Goal: Task Accomplishment & Management: Manage account settings

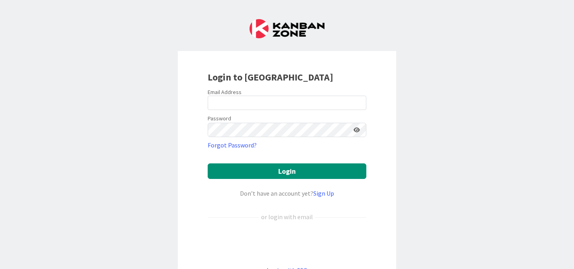
click at [441, 240] on div "Login to [GEOGRAPHIC_DATA] Email Address Password Forgot Password? Login Don’t …" at bounding box center [287, 134] width 574 height 269
click at [232, 101] on input "email" at bounding box center [287, 103] width 159 height 14
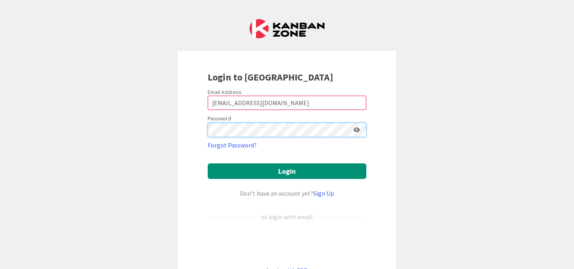
click at [208, 163] on button "Login" at bounding box center [287, 171] width 159 height 16
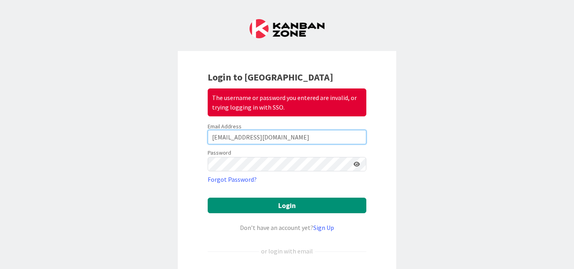
click at [306, 136] on input "[EMAIL_ADDRESS][DOMAIN_NAME]" at bounding box center [287, 137] width 159 height 14
type input "r"
type input "[EMAIL_ADDRESS][DOMAIN_NAME]"
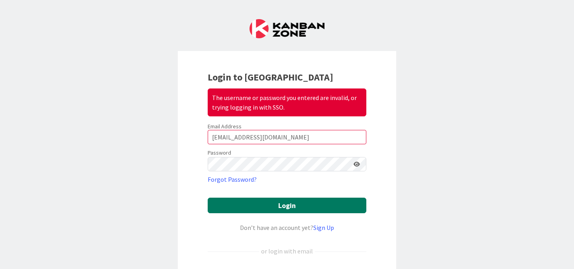
click at [284, 207] on button "Login" at bounding box center [287, 206] width 159 height 16
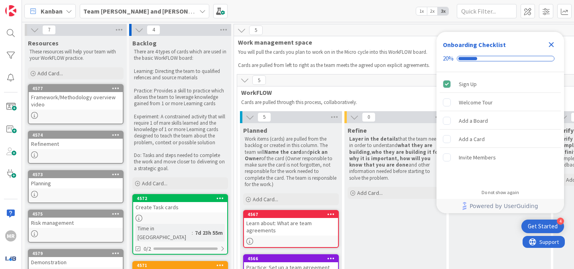
click at [487, 233] on div "In Collaboration The team works collaboratively to build a solution that meets …" at bounding box center [500, 273] width 102 height 300
click at [34, 28] on icon at bounding box center [34, 30] width 9 height 9
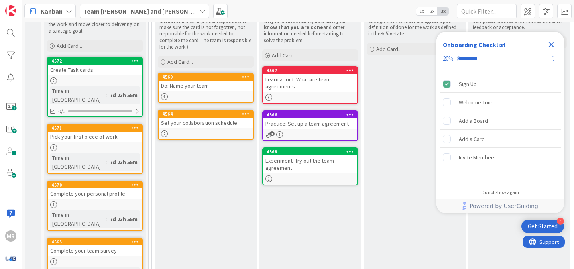
scroll to position [138, 0]
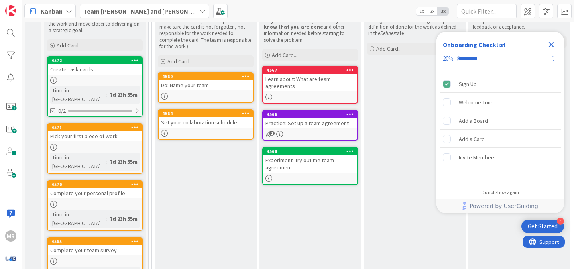
click at [87, 188] on div "Complete your personal profile" at bounding box center [95, 193] width 94 height 10
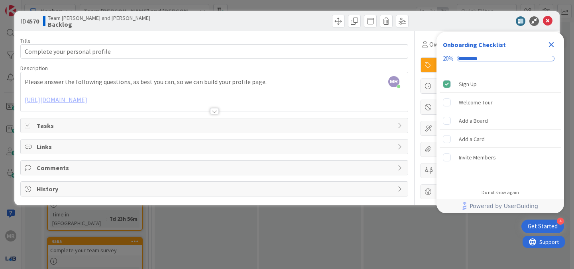
click at [239, 102] on div at bounding box center [214, 101] width 387 height 20
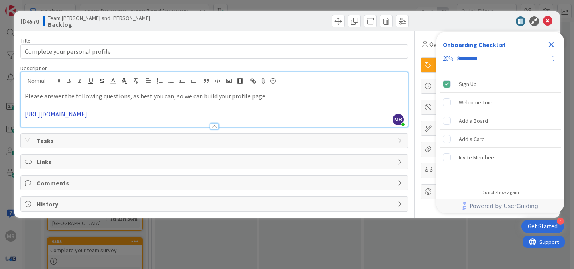
click at [87, 114] on link "[URL][DOMAIN_NAME]" at bounding box center [56, 114] width 63 height 8
click at [193, 129] on link "[URL][DOMAIN_NAME]" at bounding box center [178, 129] width 55 height 10
click at [394, 141] on div "Tasks" at bounding box center [214, 141] width 387 height 14
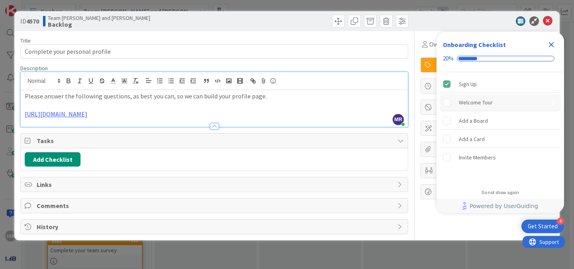
click at [480, 102] on div "Welcome Tour" at bounding box center [476, 103] width 34 height 10
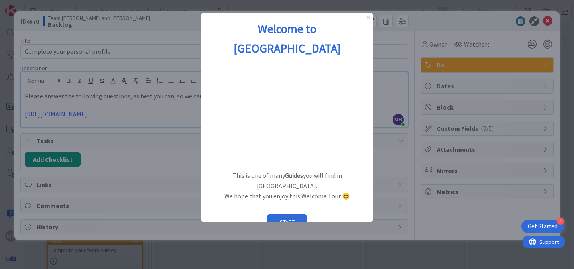
click at [366, 20] on h1 "Welcome to [GEOGRAPHIC_DATA]" at bounding box center [286, 38] width 159 height 39
click at [368, 17] on icon "Close Preview" at bounding box center [368, 17] width 3 height 3
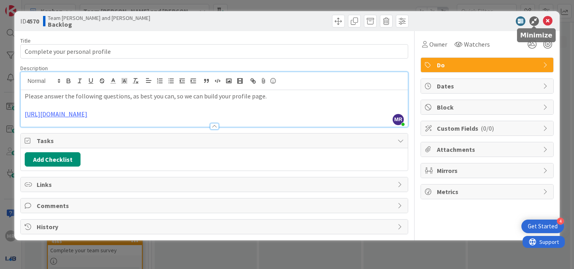
click at [533, 22] on icon at bounding box center [534, 21] width 10 height 10
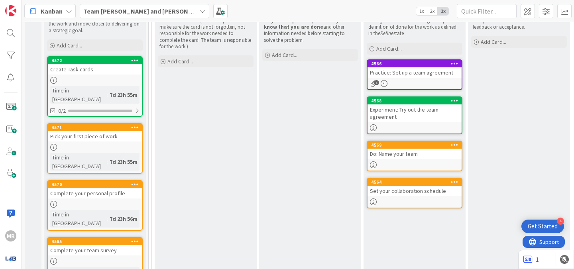
click at [293, 230] on div "Refine Layer in the details that the team needs in order to understand what the…" at bounding box center [310, 135] width 102 height 300
click at [395, 149] on div "Do: Name your team" at bounding box center [415, 154] width 94 height 10
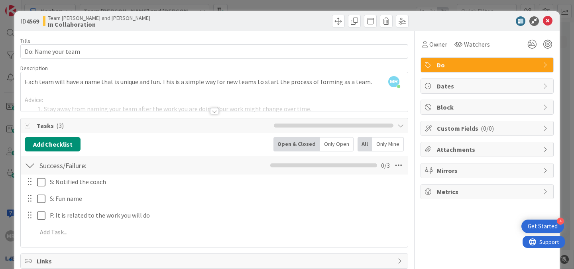
click at [439, 239] on div "Owner Watchers Do Dates Block Custom Fields ( 0/0 ) Attachments Mirrors Metrics" at bounding box center [487, 171] width 133 height 280
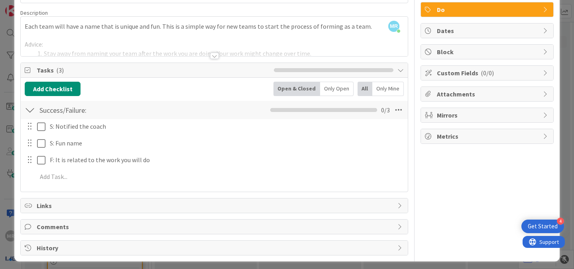
scroll to position [59, 0]
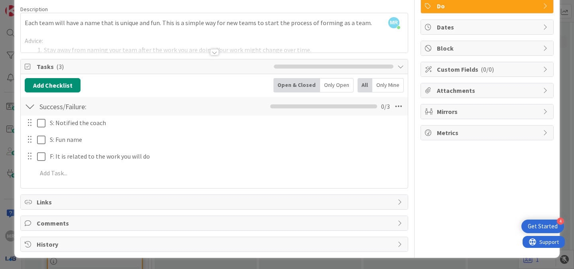
click at [323, 38] on div at bounding box center [214, 42] width 387 height 20
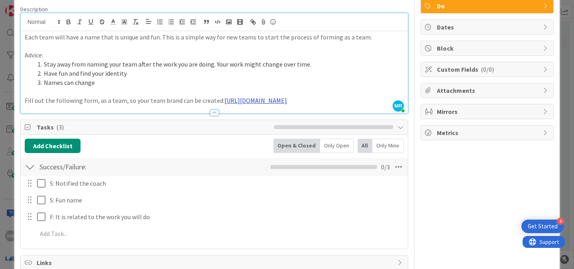
click at [224, 104] on link "[URL][DOMAIN_NAME]" at bounding box center [255, 100] width 63 height 8
click at [177, 127] on link "[URL][DOMAIN_NAME]" at bounding box center [173, 125] width 55 height 10
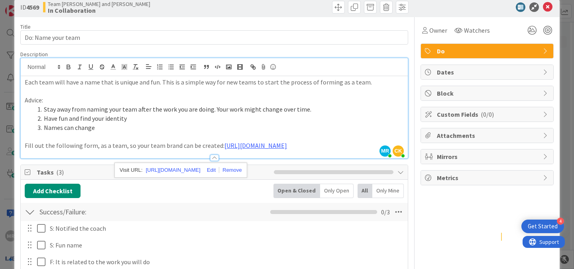
scroll to position [0, 0]
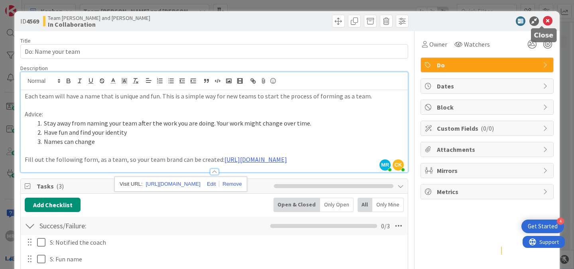
click at [543, 23] on icon at bounding box center [548, 21] width 10 height 10
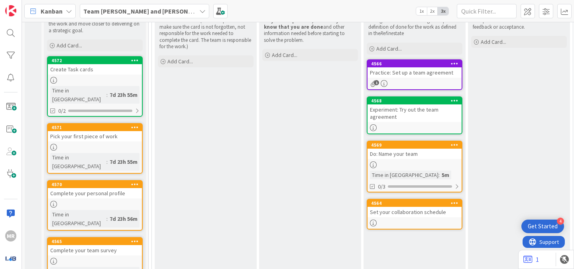
click at [410, 214] on div "Set your collaboration schedule" at bounding box center [415, 212] width 94 height 10
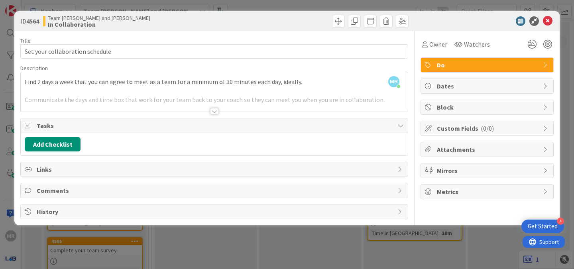
click at [214, 111] on div at bounding box center [214, 111] width 9 height 6
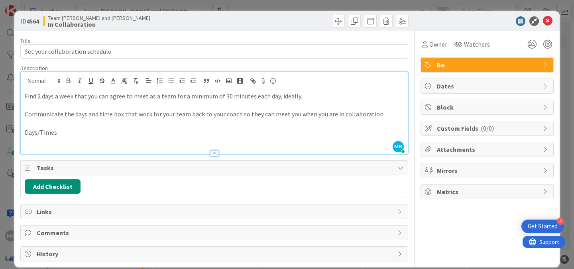
click at [84, 137] on p at bounding box center [214, 141] width 379 height 9
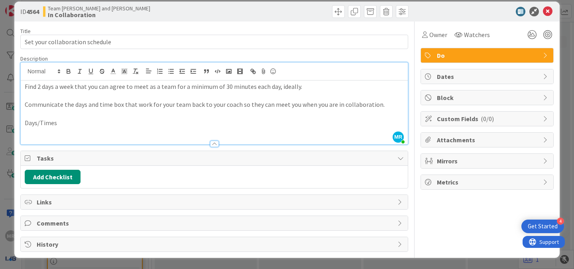
click at [397, 201] on icon at bounding box center [400, 202] width 6 height 6
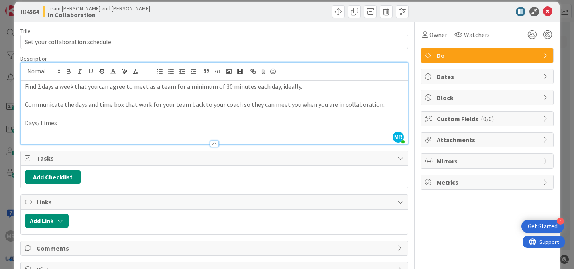
click at [391, 202] on div "Links" at bounding box center [214, 202] width 387 height 15
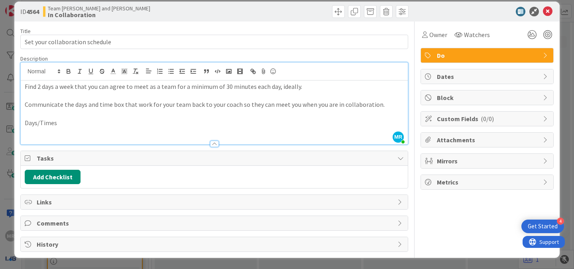
click at [397, 222] on icon at bounding box center [400, 223] width 6 height 6
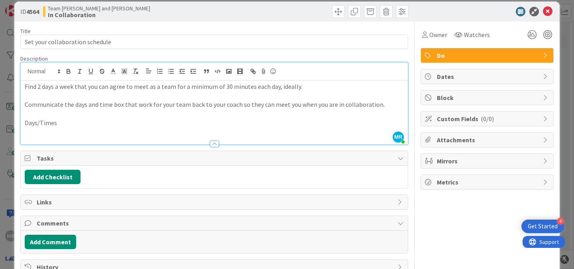
click at [397, 222] on icon at bounding box center [400, 223] width 6 height 6
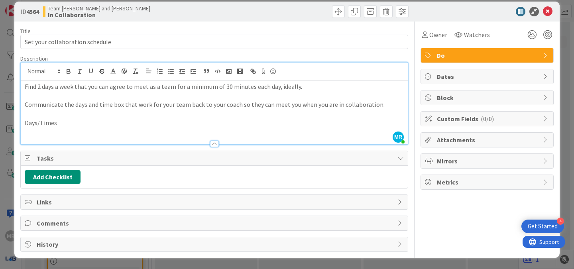
click at [63, 132] on p at bounding box center [214, 132] width 379 height 9
click at [37, 132] on p at bounding box center [214, 132] width 379 height 9
click at [529, 9] on icon at bounding box center [534, 12] width 10 height 10
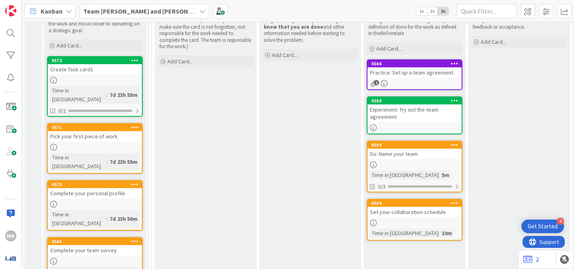
click at [397, 210] on div "Set your collaboration schedule" at bounding box center [415, 212] width 94 height 10
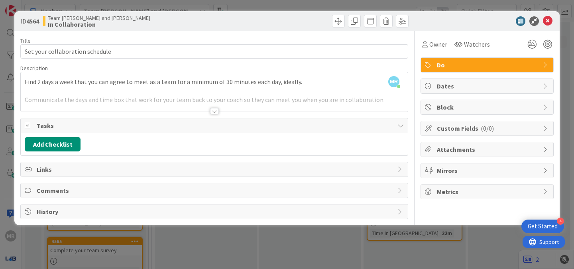
click at [214, 112] on div at bounding box center [214, 111] width 9 height 6
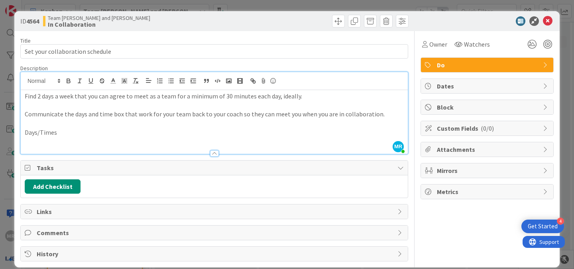
click at [37, 143] on p at bounding box center [214, 141] width 379 height 9
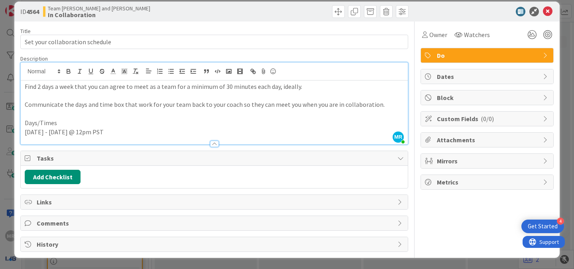
click at [44, 226] on span "Comments" at bounding box center [215, 223] width 357 height 10
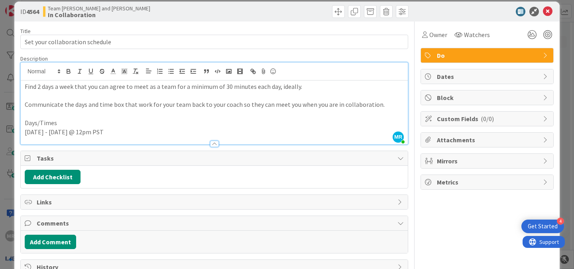
scroll to position [32, 0]
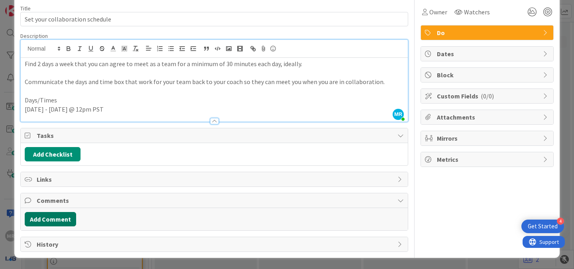
click at [41, 219] on button "Add Comment" at bounding box center [50, 219] width 51 height 14
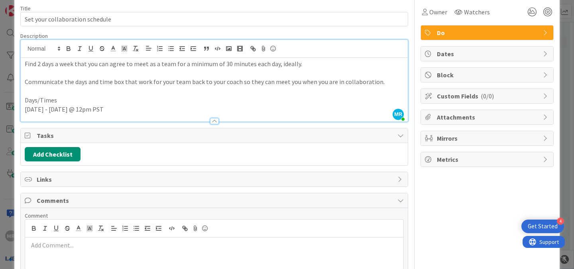
click at [48, 246] on p at bounding box center [214, 245] width 372 height 9
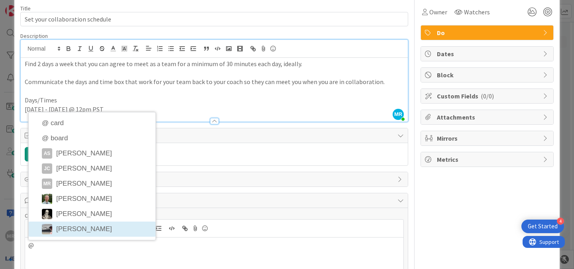
click at [72, 224] on li "[PERSON_NAME]" at bounding box center [92, 229] width 127 height 15
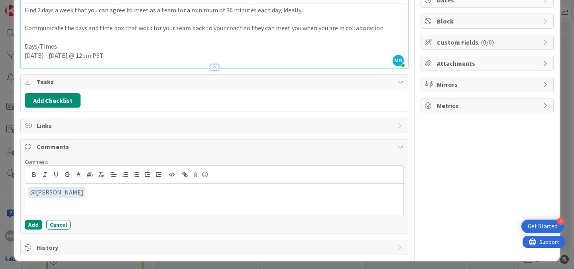
scroll to position [89, 0]
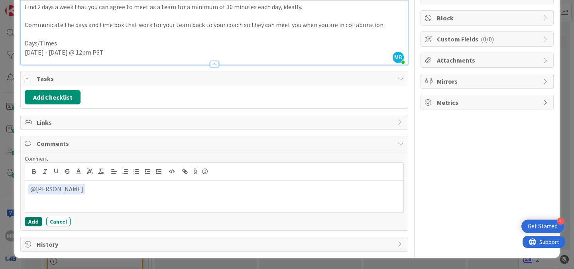
click at [30, 220] on button "Add" at bounding box center [34, 222] width 18 height 10
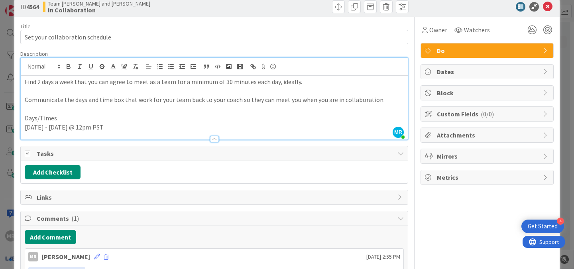
scroll to position [0, 0]
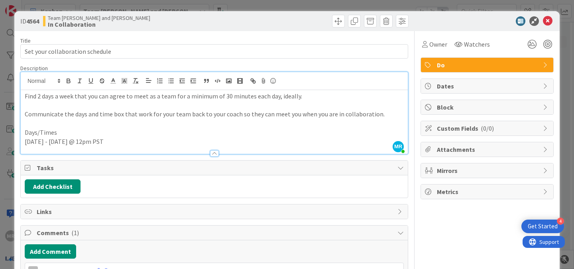
click at [424, 22] on div at bounding box center [483, 21] width 141 height 10
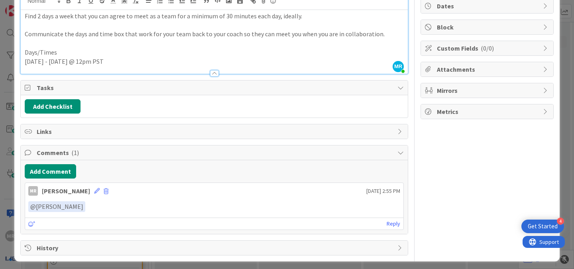
scroll to position [84, 0]
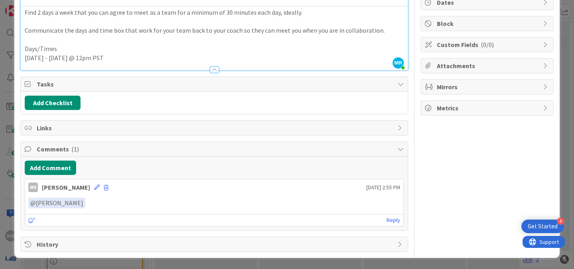
click at [397, 243] on icon at bounding box center [400, 244] width 6 height 6
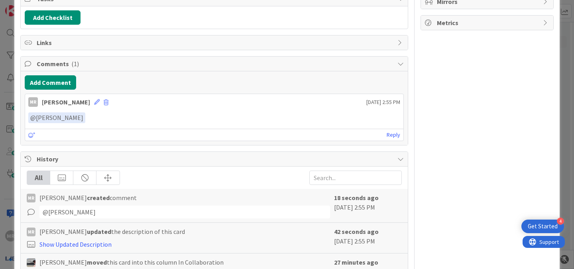
scroll to position [0, 0]
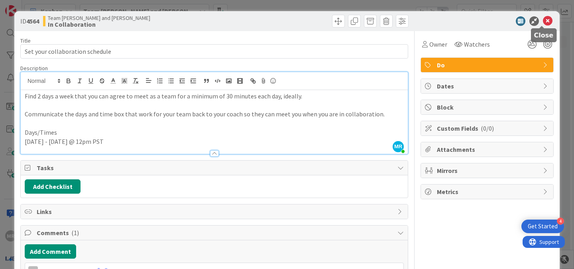
click at [543, 22] on icon at bounding box center [548, 21] width 10 height 10
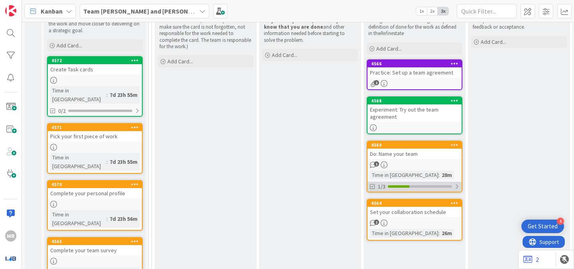
click at [457, 185] on div at bounding box center [456, 186] width 5 height 6
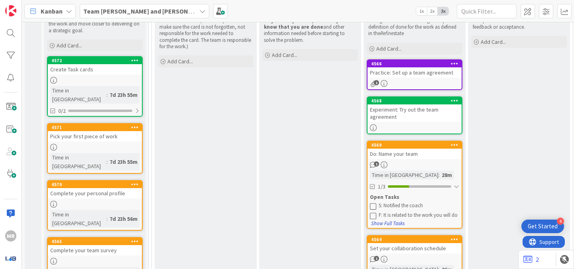
click at [389, 224] on button "Show Full Tasks" at bounding box center [388, 223] width 34 height 9
click at [389, 224] on button "Hide Full Tasks" at bounding box center [387, 223] width 32 height 9
click at [407, 205] on div "S: Notified the coach" at bounding box center [419, 205] width 81 height 6
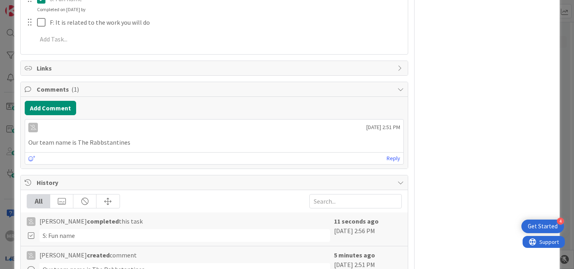
scroll to position [200, 0]
click at [59, 105] on button "Add Comment" at bounding box center [50, 107] width 51 height 14
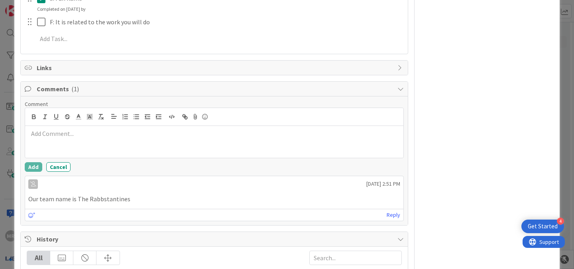
click at [43, 134] on p at bounding box center [214, 133] width 372 height 9
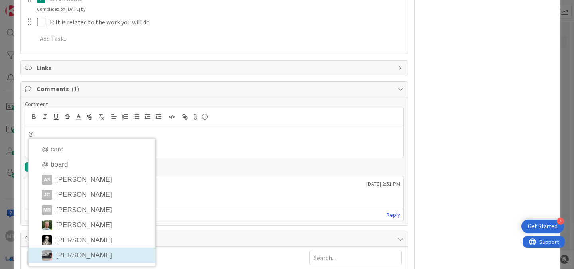
click at [78, 255] on li "[PERSON_NAME]" at bounding box center [92, 255] width 127 height 15
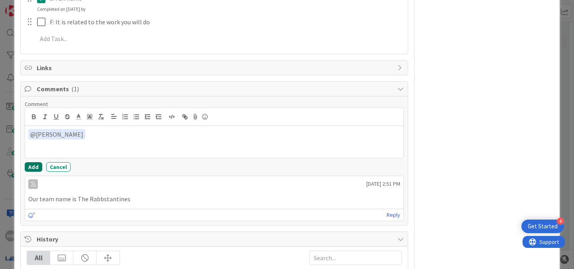
click at [31, 165] on button "Add" at bounding box center [34, 167] width 18 height 10
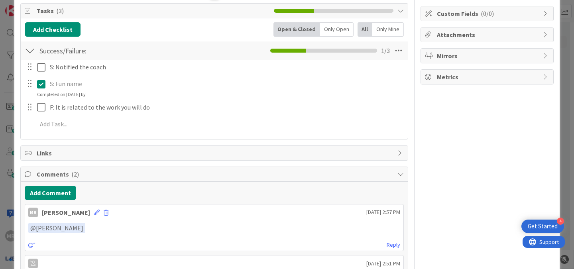
scroll to position [94, 0]
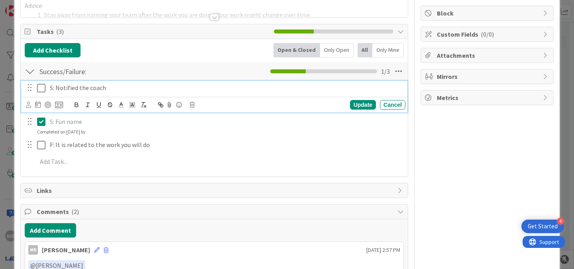
click at [39, 88] on icon at bounding box center [41, 88] width 8 height 10
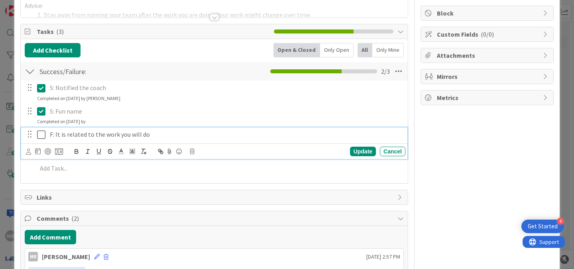
click at [41, 139] on icon at bounding box center [41, 135] width 8 height 10
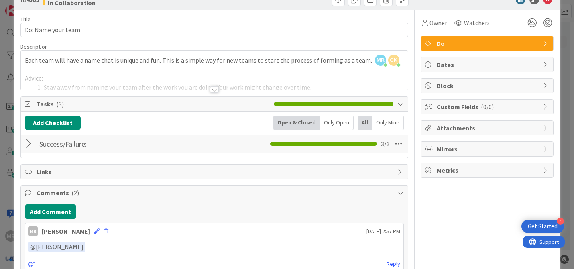
scroll to position [0, 0]
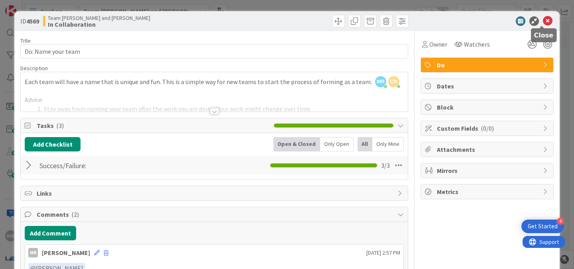
click at [543, 21] on icon at bounding box center [548, 21] width 10 height 10
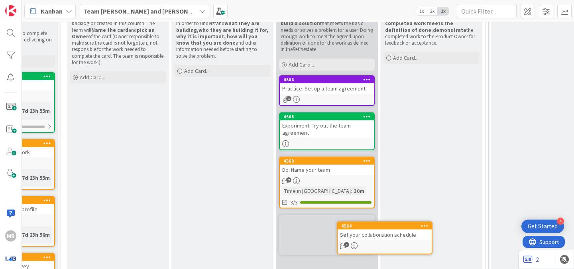
scroll to position [138, 88]
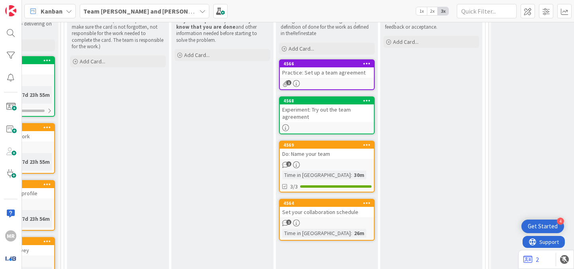
click at [318, 70] on div "Practice: Set up a team agreement" at bounding box center [327, 72] width 94 height 10
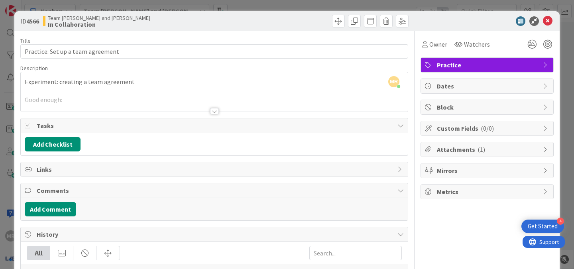
click at [210, 114] on div at bounding box center [214, 111] width 9 height 6
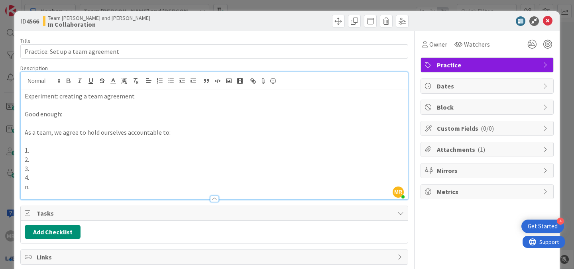
click at [213, 197] on div at bounding box center [214, 199] width 9 height 6
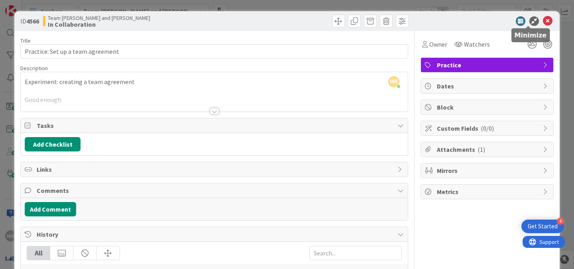
click at [529, 23] on icon at bounding box center [534, 21] width 10 height 10
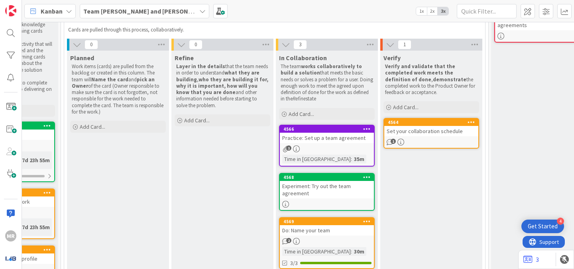
scroll to position [70, 88]
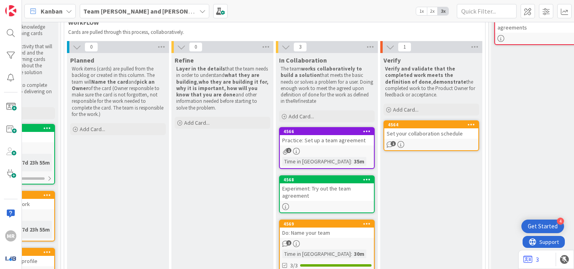
click at [514, 24] on div "Learn about: What are team agreements" at bounding box center [542, 24] width 94 height 18
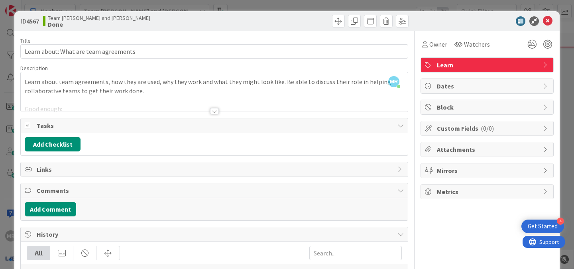
click at [210, 110] on div at bounding box center [214, 111] width 9 height 6
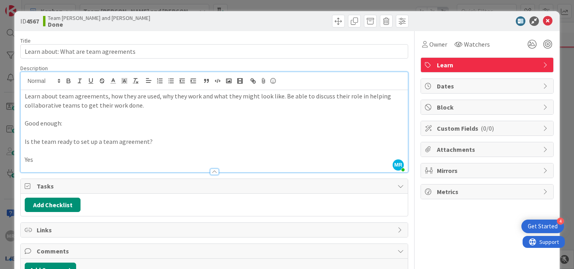
click at [212, 171] on div at bounding box center [214, 172] width 9 height 6
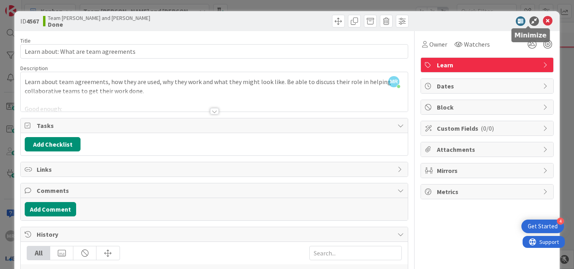
click at [529, 21] on icon at bounding box center [534, 21] width 10 height 10
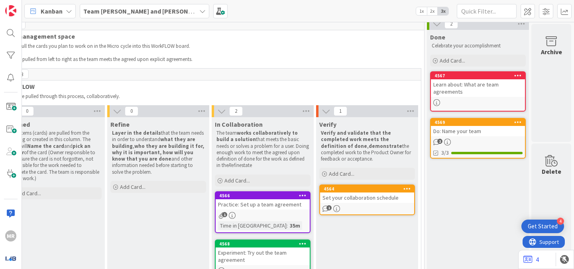
scroll to position [0, 158]
